Goal: Task Accomplishment & Management: Use online tool/utility

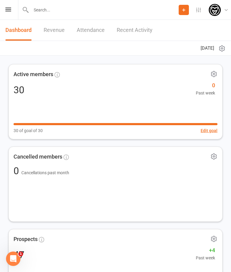
click at [11, 8] on icon at bounding box center [8, 10] width 6 height 4
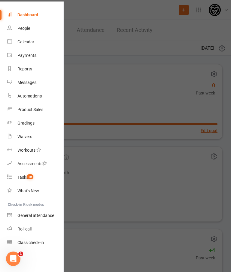
scroll to position [17, 0]
click at [37, 242] on div "Class check-in" at bounding box center [30, 242] width 26 height 5
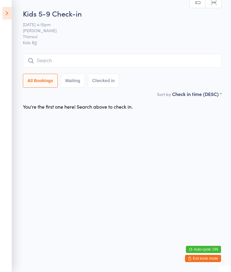
click at [99, 184] on html "You have now entered Kiosk Mode. Members will be able to check themselves in us…" at bounding box center [115, 136] width 231 height 272
click at [102, 57] on input "search" at bounding box center [122, 61] width 199 height 14
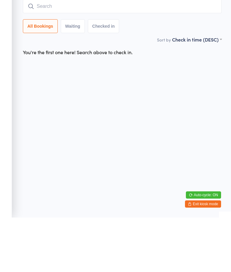
click at [107, 114] on html "You have now entered Kiosk Mode. Members will be able to check themselves in us…" at bounding box center [115, 136] width 231 height 272
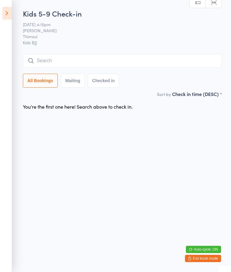
click at [130, 204] on html "You have now entered Kiosk Mode. Members will be able to check themselves in us…" at bounding box center [115, 136] width 231 height 272
click at [106, 60] on input "search" at bounding box center [122, 61] width 199 height 14
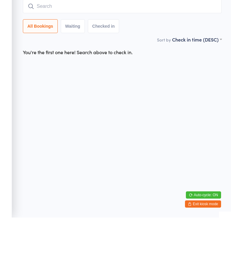
click at [96, 93] on html "You have now entered Kiosk Mode. Members will be able to check themselves in us…" at bounding box center [115, 136] width 231 height 272
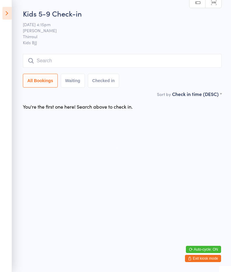
click at [88, 65] on input "search" at bounding box center [122, 61] width 199 height 14
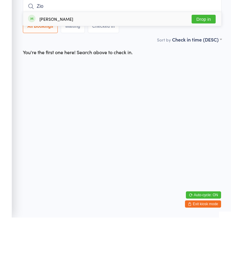
type input "Zio"
click at [201, 69] on button "Drop in" at bounding box center [203, 73] width 24 height 9
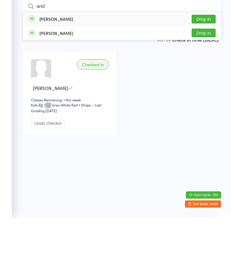
type input "and"
click at [210, 69] on button "Drop in" at bounding box center [203, 73] width 24 height 9
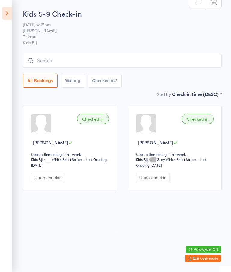
click at [200, 60] on input "search" at bounding box center [122, 61] width 199 height 14
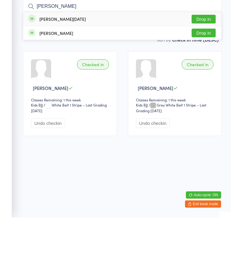
type input "Harvey"
click at [204, 69] on button "Drop in" at bounding box center [203, 73] width 24 height 9
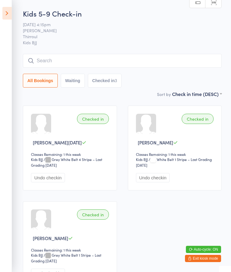
click at [71, 60] on input "search" at bounding box center [122, 61] width 199 height 14
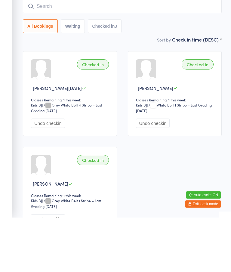
click at [84, 105] on div "Checked in Harvey Silvester Classes Remaining: 1 this week Kids BJJ Kids BJJ / …" at bounding box center [70, 147] width 94 height 85
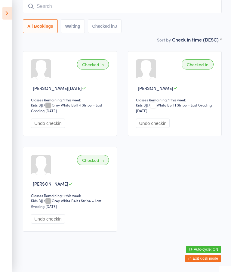
click at [90, 105] on span "/ Grey White Belt 4 Stripe – Last Grading Aug 29, 2025" at bounding box center [66, 107] width 71 height 11
click at [93, 100] on div "Classes Remaining: 1 this week" at bounding box center [71, 99] width 80 height 5
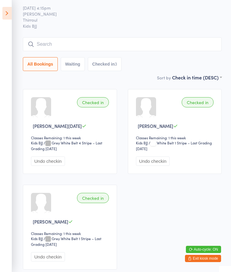
scroll to position [0, 0]
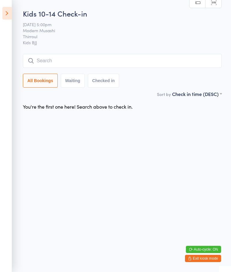
click at [49, 59] on input "search" at bounding box center [122, 61] width 199 height 14
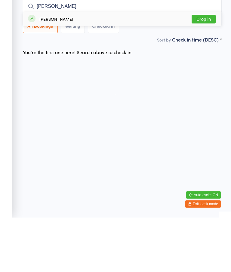
type input "Zoe"
click at [204, 69] on button "Drop in" at bounding box center [203, 73] width 24 height 9
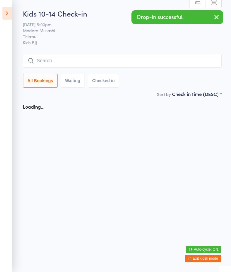
click at [185, 57] on input "search" at bounding box center [122, 61] width 199 height 14
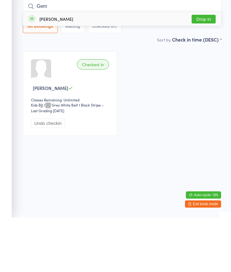
type input "Gem"
click at [205, 69] on button "Drop in" at bounding box center [203, 73] width 24 height 9
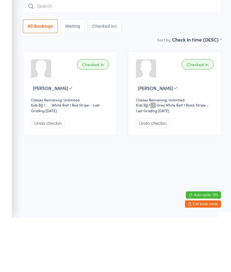
click at [152, 156] on html "You have now entered Kiosk Mode. Members will be able to check themselves in us…" at bounding box center [115, 136] width 231 height 272
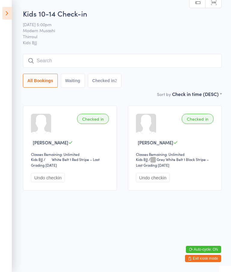
click at [173, 163] on span "/ Grey White Belt 1 Black Stripe – Last Grading Sep 1, 2025" at bounding box center [172, 162] width 73 height 11
click at [152, 162] on select "Kids BJJ" at bounding box center [147, 160] width 22 height 6
click at [168, 166] on span "/ Grey White Belt 1 Black Stripe – Last Grading Sep 1, 2025" at bounding box center [172, 162] width 73 height 11
click at [181, 162] on span "/ Grey White Belt 1 Black Stripe – Last Grading Sep 1, 2025" at bounding box center [172, 162] width 73 height 11
click at [204, 165] on div "Kids BJJ Kids BJJ / Grey White Belt 1 Black Stripe – Last Grading Sep 1, 2025" at bounding box center [176, 162] width 80 height 11
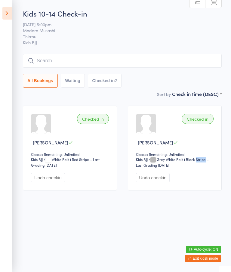
click at [189, 182] on div "Undo checkin" at bounding box center [176, 177] width 80 height 9
click at [190, 181] on div "Undo checkin" at bounding box center [176, 177] width 80 height 9
click at [145, 121] on div at bounding box center [146, 124] width 20 height 20
click at [144, 125] on div at bounding box center [146, 124] width 20 height 20
click at [90, 59] on input "search" at bounding box center [122, 61] width 199 height 14
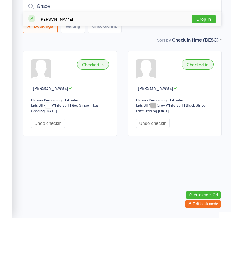
type input "Grace"
click at [206, 69] on button "Drop in" at bounding box center [203, 73] width 24 height 9
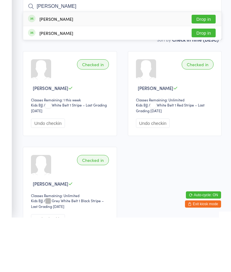
type input "Andrew"
click at [198, 69] on button "Drop in" at bounding box center [203, 73] width 24 height 9
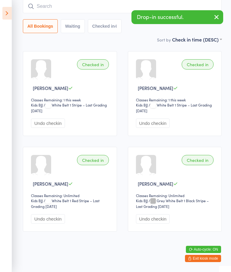
click at [101, 13] on input "search" at bounding box center [122, 6] width 199 height 14
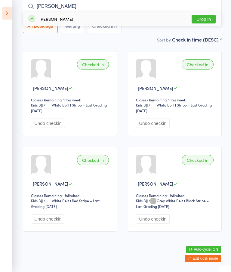
type input "audrey"
click at [199, 20] on button "Drop in" at bounding box center [203, 19] width 24 height 9
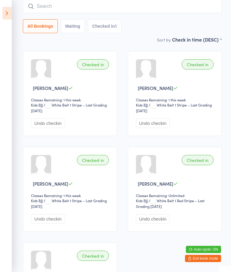
click at [111, 9] on input "search" at bounding box center [122, 6] width 199 height 14
type input "H"
click at [128, 146] on div "Checked in Audrey Griffin Classes Remaining: 1 this week Kids BJJ Kids BJJ / Wh…" at bounding box center [121, 189] width 209 height 287
click at [148, 6] on input "Hiiiiiiiiiiiiii❤️" at bounding box center [122, 6] width 199 height 14
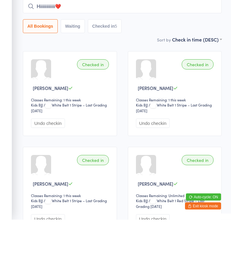
scroll to position [1, 0]
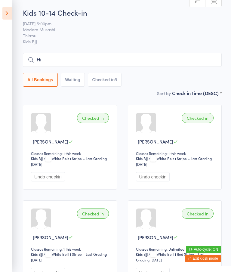
type input "H"
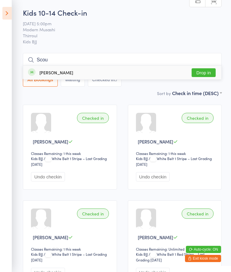
type input "Scou"
click at [205, 73] on button "Drop in" at bounding box center [203, 72] width 24 height 9
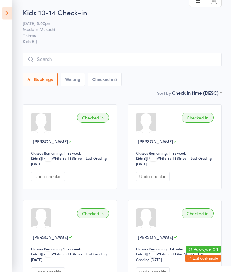
scroll to position [1, 0]
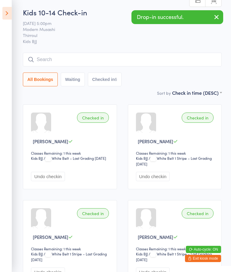
click at [182, 61] on input "search" at bounding box center [122, 60] width 199 height 14
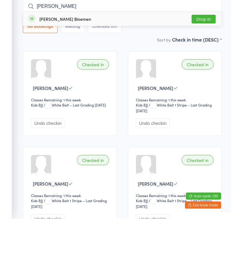
type input "Tully"
click at [204, 68] on button "Drop in" at bounding box center [203, 72] width 24 height 9
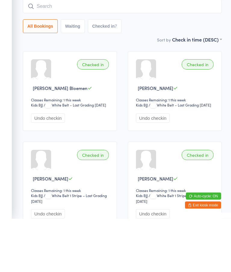
scroll to position [0, 0]
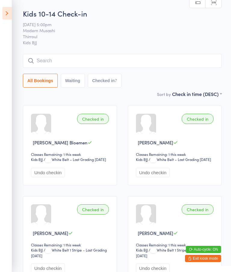
click at [57, 17] on h2 "Kids 10-14 Check-in" at bounding box center [122, 13] width 199 height 10
click at [86, 64] on input "search" at bounding box center [122, 61] width 199 height 14
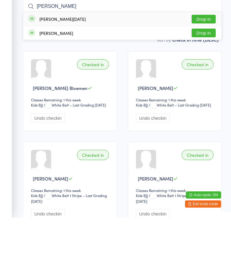
type input "Harvey"
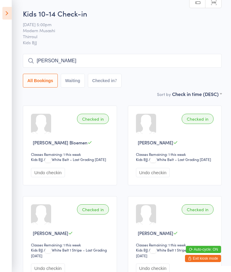
click at [208, 93] on select "First name (ASC) First name (DESC) Last name (ASC) Last name (DESC) Check in ti…" at bounding box center [197, 92] width 50 height 5
